Goal: Task Accomplishment & Management: Complete application form

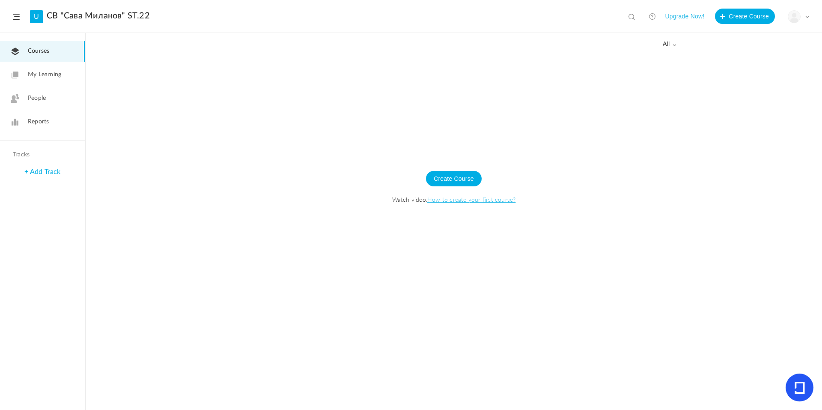
click at [804, 6] on header "U СВ "Сава Миланов" ST.22 View all No results Upgrade Now! Create Course My Pro…" at bounding box center [411, 16] width 822 height 33
click at [793, 18] on img at bounding box center [794, 17] width 12 height 12
click at [778, 54] on link "University Settings" at bounding box center [768, 54] width 80 height 16
click at [29, 96] on span "People" at bounding box center [37, 98] width 18 height 9
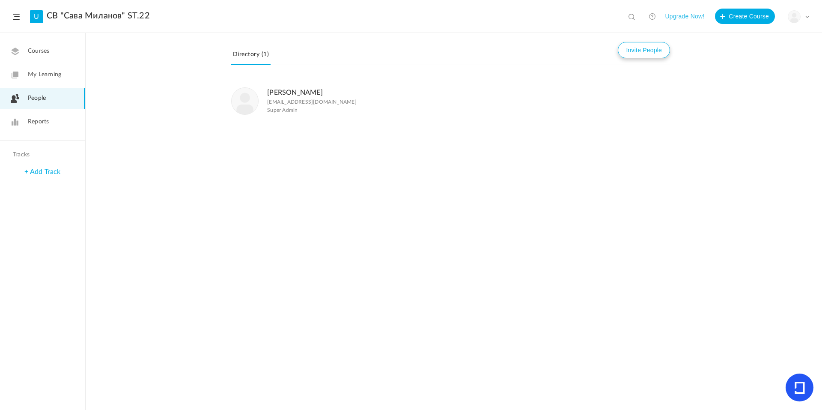
click at [638, 54] on button "Invite People" at bounding box center [644, 50] width 52 height 16
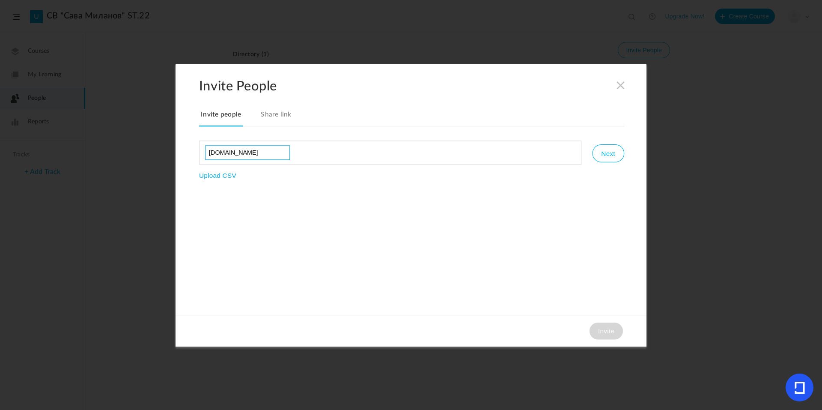
click at [266, 152] on input "[DOMAIN_NAME]" at bounding box center [247, 152] width 85 height 15
type input "[EMAIL_ADDRESS][DOMAIN_NAME]"
click at [614, 152] on button "Next" at bounding box center [608, 153] width 32 height 18
click at [460, 220] on span "User" at bounding box center [458, 222] width 29 height 17
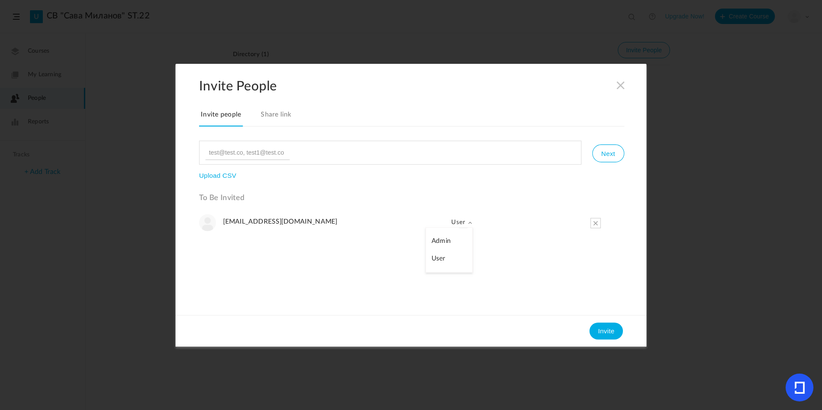
click at [461, 219] on span "User" at bounding box center [458, 222] width 29 height 17
click at [593, 331] on button "Invite" at bounding box center [606, 330] width 33 height 17
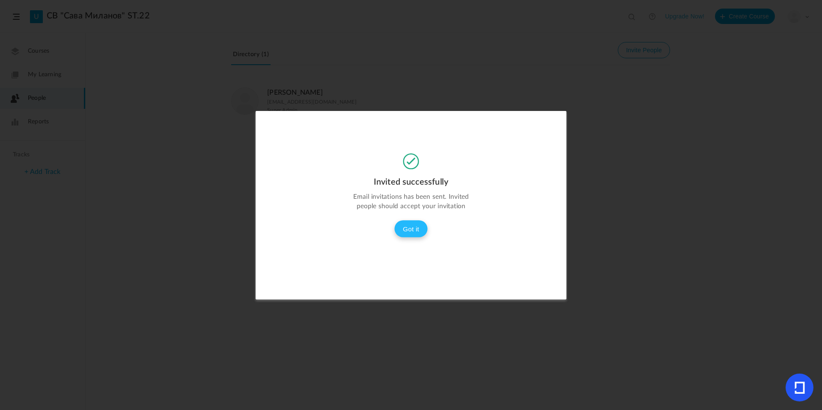
click at [406, 222] on button "Got it" at bounding box center [410, 228] width 33 height 17
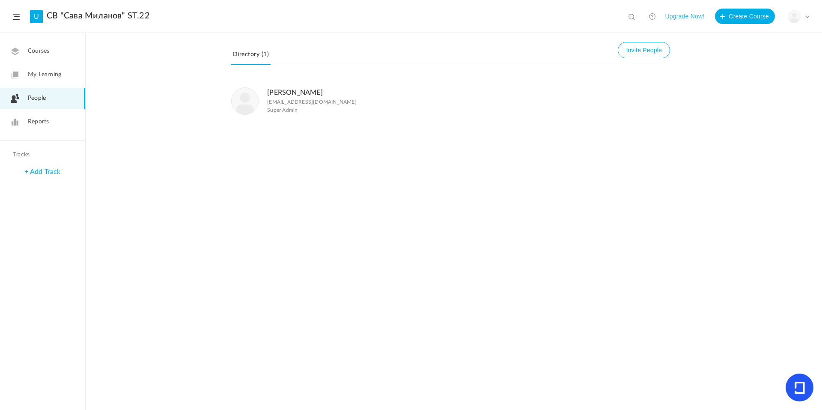
click at [25, 123] on link "Reports" at bounding box center [42, 121] width 85 height 21
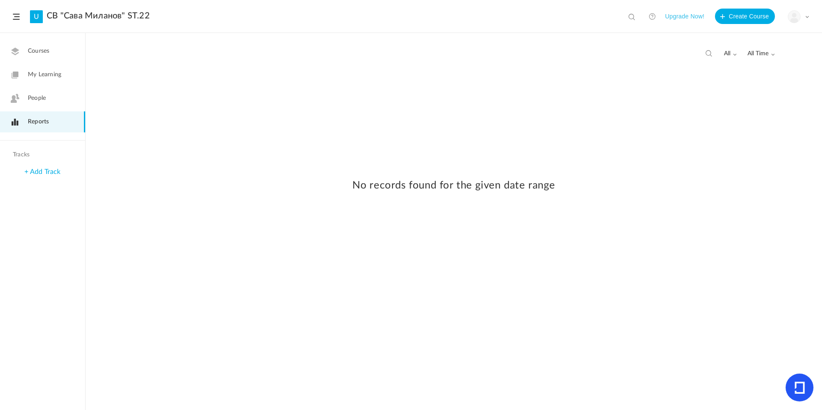
click at [59, 52] on link "Courses" at bounding box center [42, 51] width 85 height 21
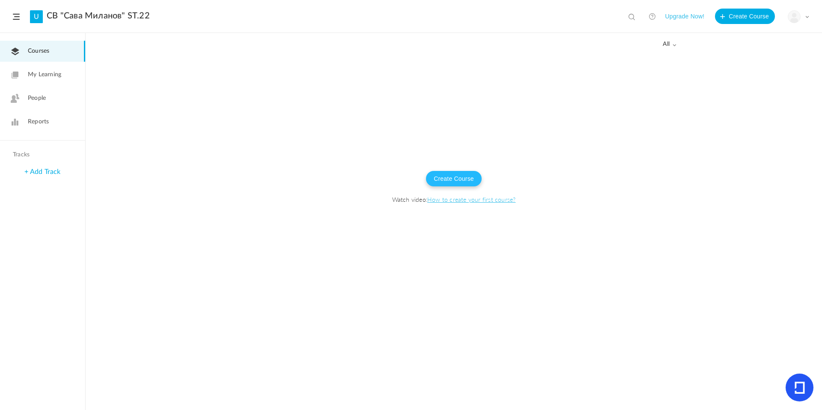
click at [456, 181] on button "Create Course" at bounding box center [454, 178] width 56 height 15
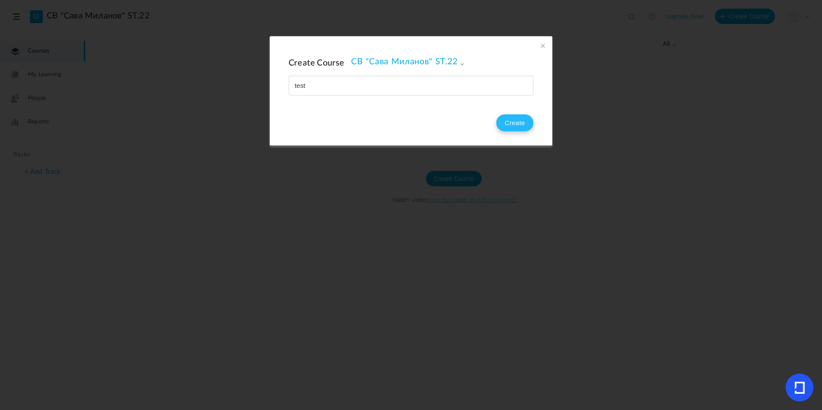
click at [516, 130] on button "Create" at bounding box center [514, 122] width 37 height 17
click at [520, 126] on button "Create" at bounding box center [514, 122] width 37 height 17
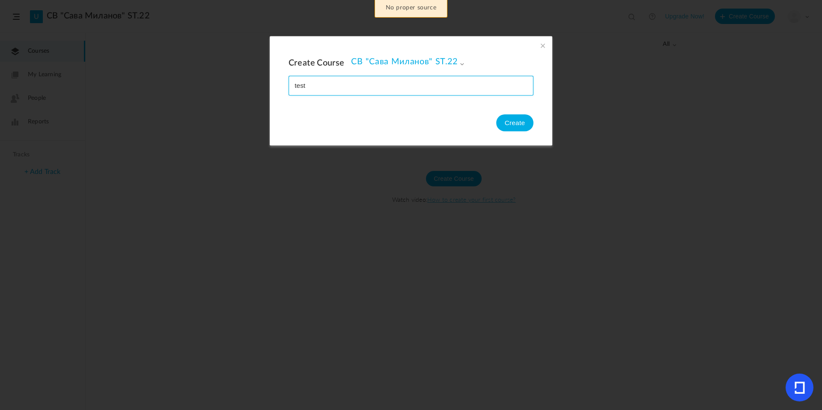
click at [462, 86] on input "name" at bounding box center [411, 85] width 244 height 19
click at [440, 52] on div "Create Course СВ "Сава Миланов" ST.22 СВ "Сава Миланов" ST.22 Create" at bounding box center [411, 90] width 283 height 109
click at [442, 63] on span "СВ "Сава Миланов" ST.22" at bounding box center [407, 62] width 113 height 10
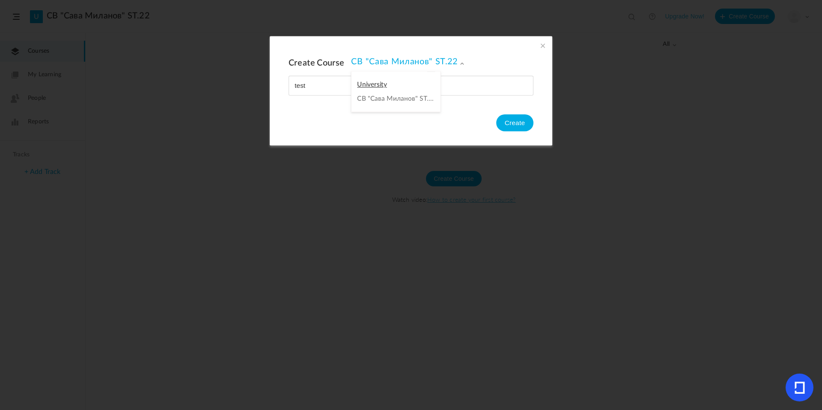
click at [391, 95] on link "СВ "Сава Миланов" ST.22" at bounding box center [395, 99] width 77 height 8
type input "test1"
click at [512, 124] on button "Create" at bounding box center [514, 122] width 37 height 17
click at [541, 43] on span at bounding box center [542, 45] width 9 height 9
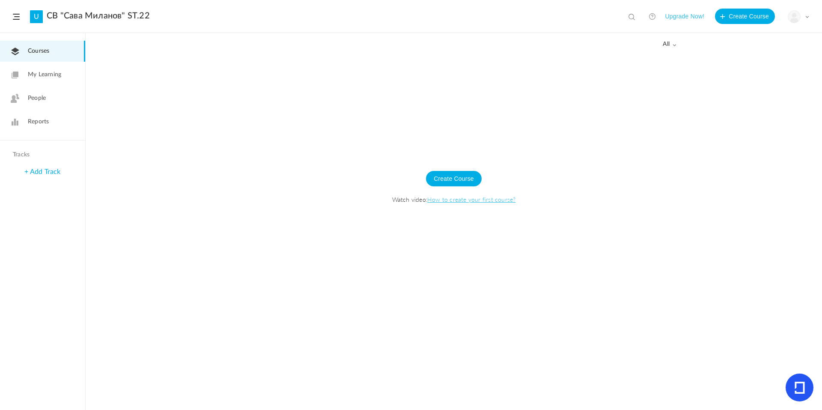
click at [64, 88] on link "People" at bounding box center [42, 98] width 85 height 21
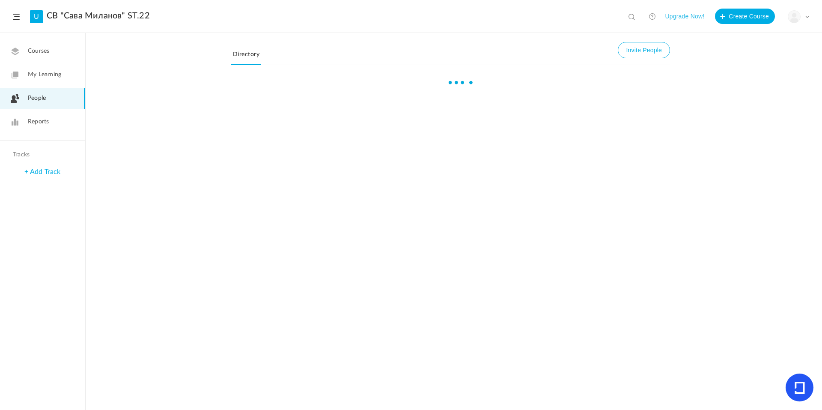
click at [66, 79] on link "My Learning" at bounding box center [42, 74] width 85 height 21
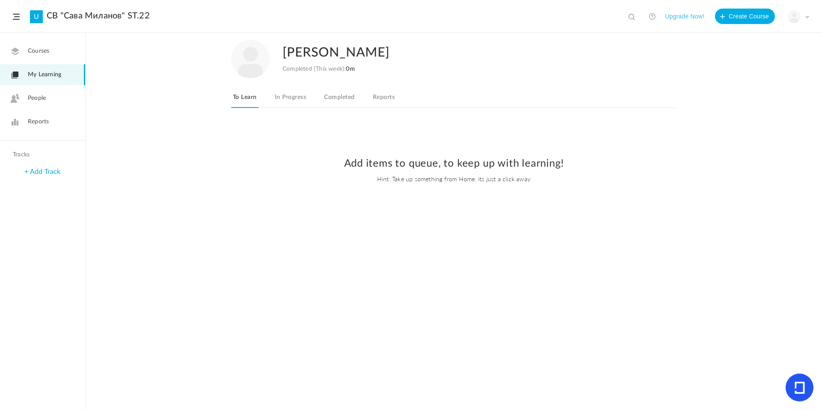
click at [797, 13] on img at bounding box center [794, 17] width 12 height 12
click at [760, 32] on link "My Profile" at bounding box center [768, 38] width 80 height 16
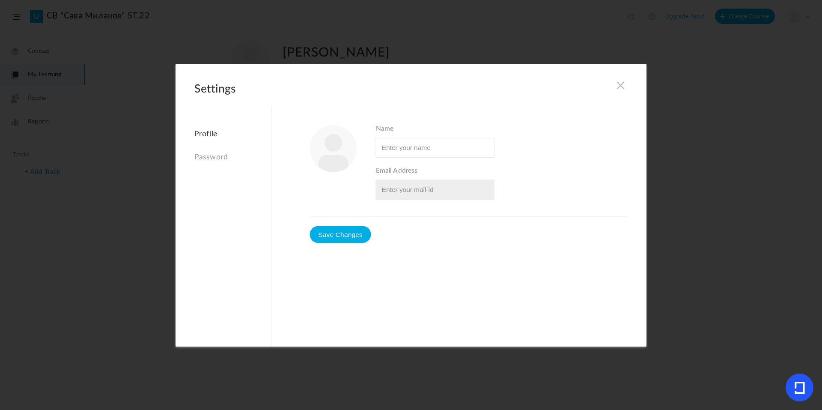
type input "[PERSON_NAME]"
type input "[EMAIL_ADDRESS][DOMAIN_NAME]"
click at [613, 90] on h2 "Settings" at bounding box center [410, 95] width 433 height 24
click at [616, 87] on span at bounding box center [620, 84] width 9 height 9
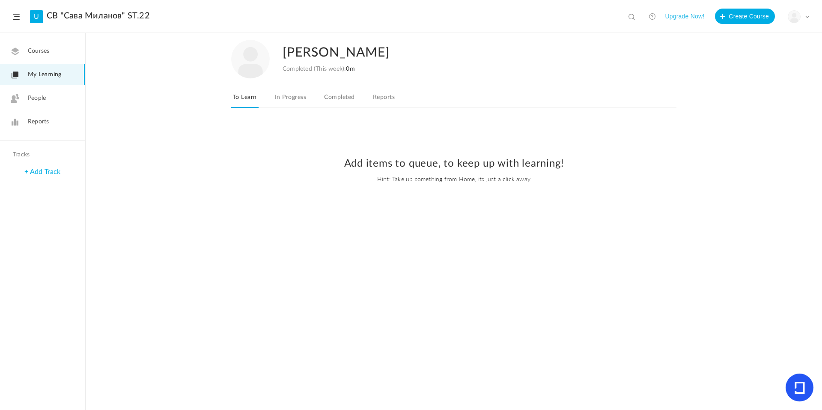
click at [18, 45] on link "Courses" at bounding box center [42, 51] width 85 height 21
